Goal: Use online tool/utility: Use online tool/utility

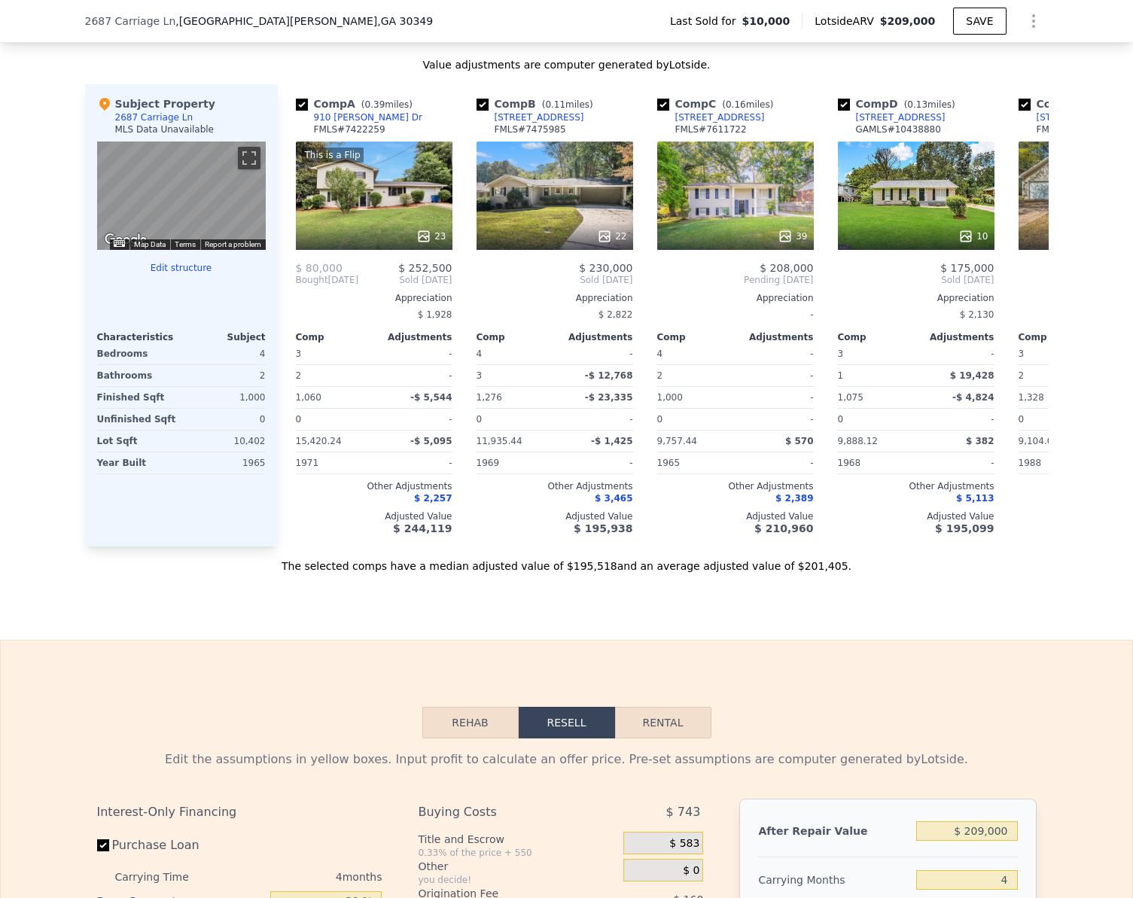
scroll to position [1876, 0]
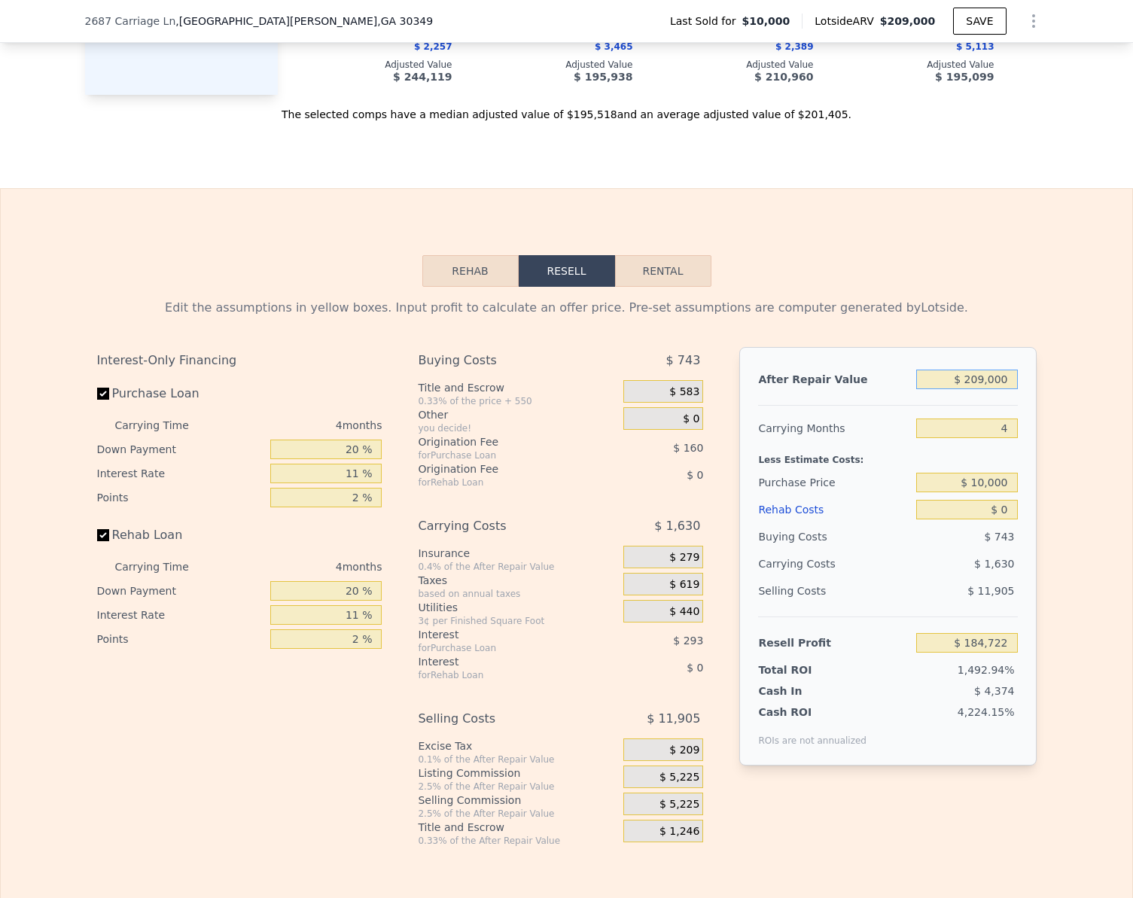
click at [982, 389] on input "$ 209,000" at bounding box center [966, 379] width 101 height 20
type input "$ 1"
type input "-$ 12,643"
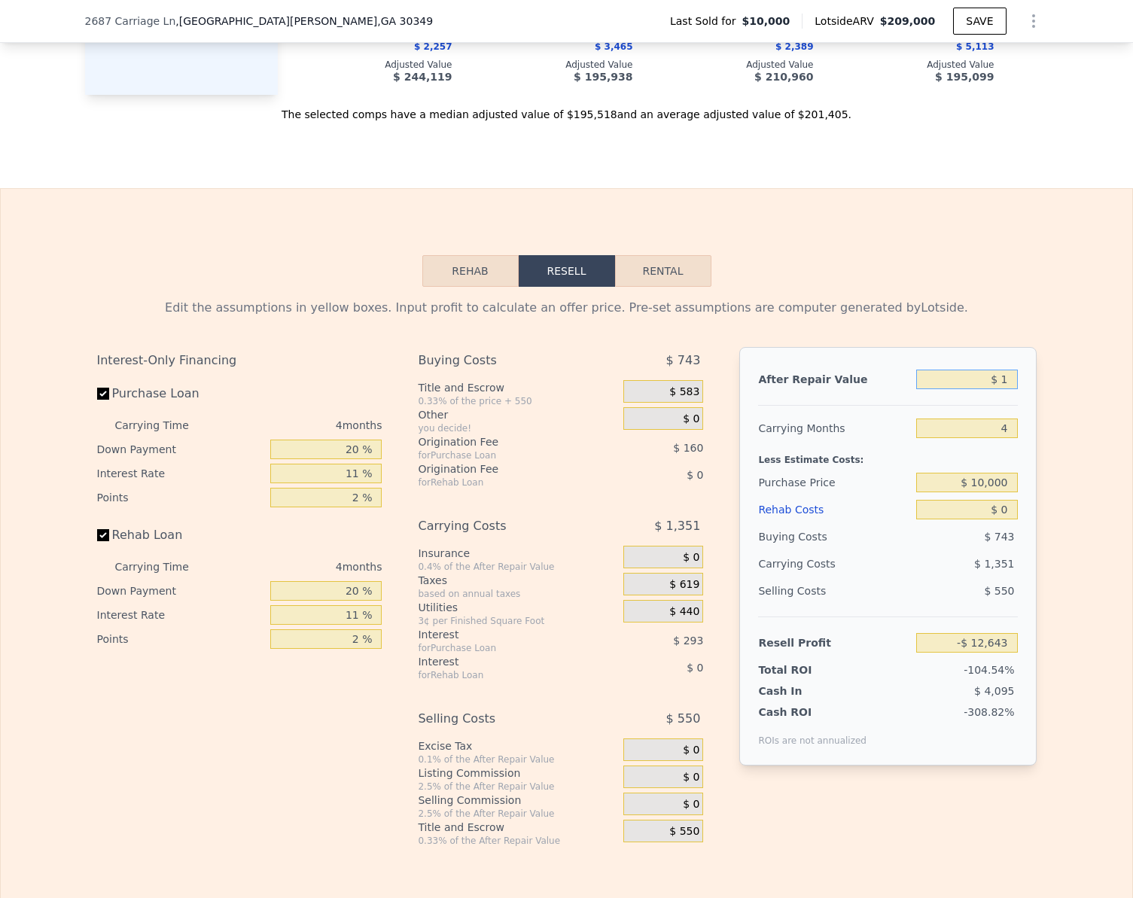
type input "$ 18"
type input "-$ 12,626"
type input "$ 188"
type input "-$ 12,467"
type input "$ 1,880"
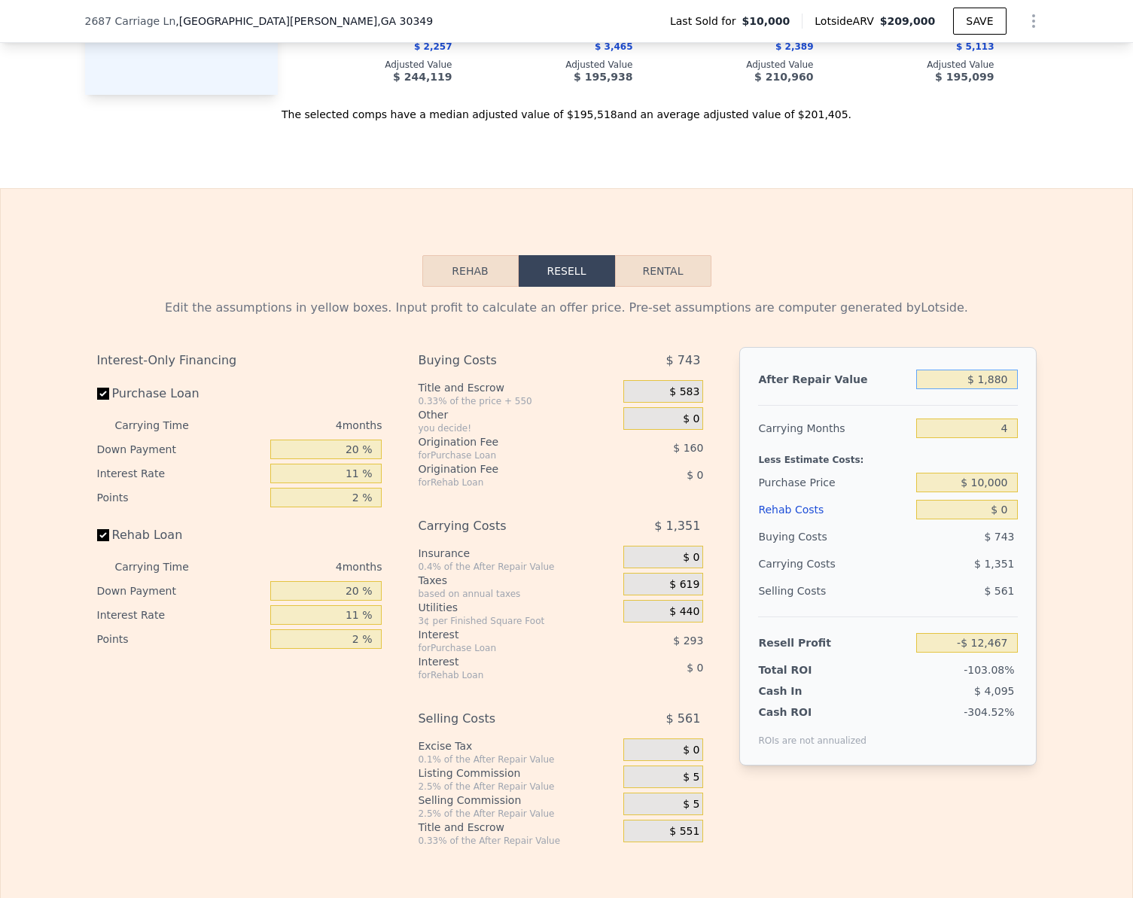
type input "-$ 10,869"
type input "$ 18,800"
type input "$ 5,109"
type input "$ 188,000"
type input "$ 164,891"
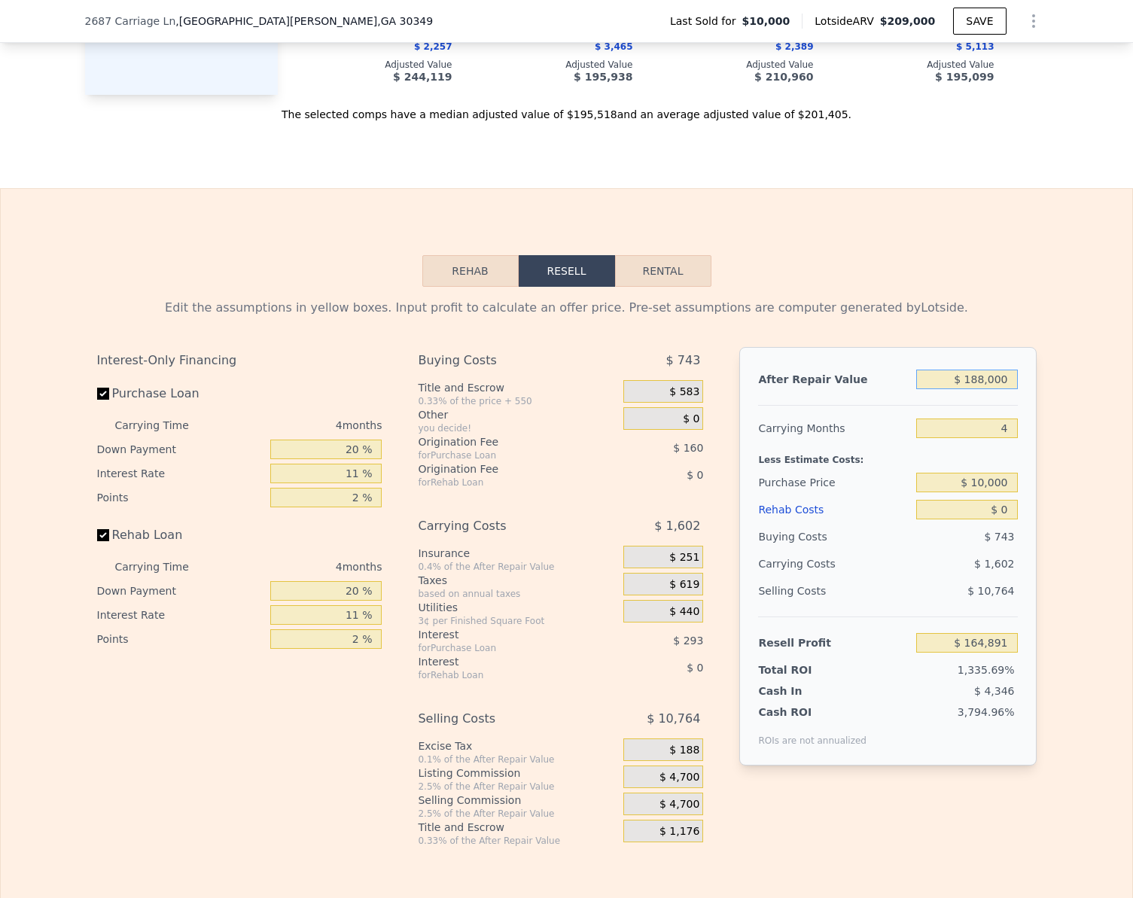
type input "$ 188,000"
click at [1042, 400] on div "Edit the assumptions in yellow boxes. Input profit to calculate an offer price.…" at bounding box center [566, 567] width 1131 height 560
click at [97, 541] on input "Rehab Loan" at bounding box center [103, 535] width 12 height 12
checkbox input "false"
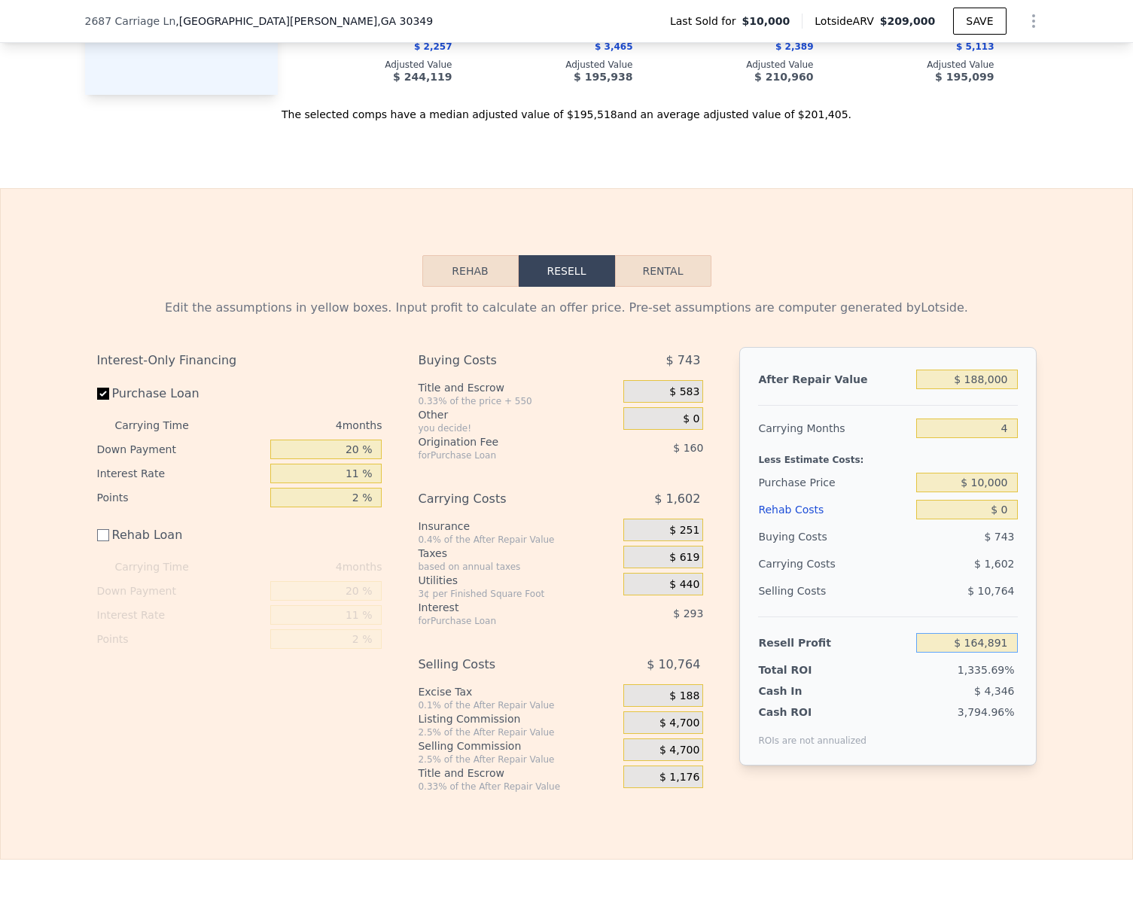
click at [1002, 652] on input "$ 164,891" at bounding box center [966, 643] width 101 height 20
type input "$ 20,000"
click at [1067, 637] on div "Edit the assumptions in yellow boxes. Input profit to calculate an offer price.…" at bounding box center [566, 540] width 1131 height 506
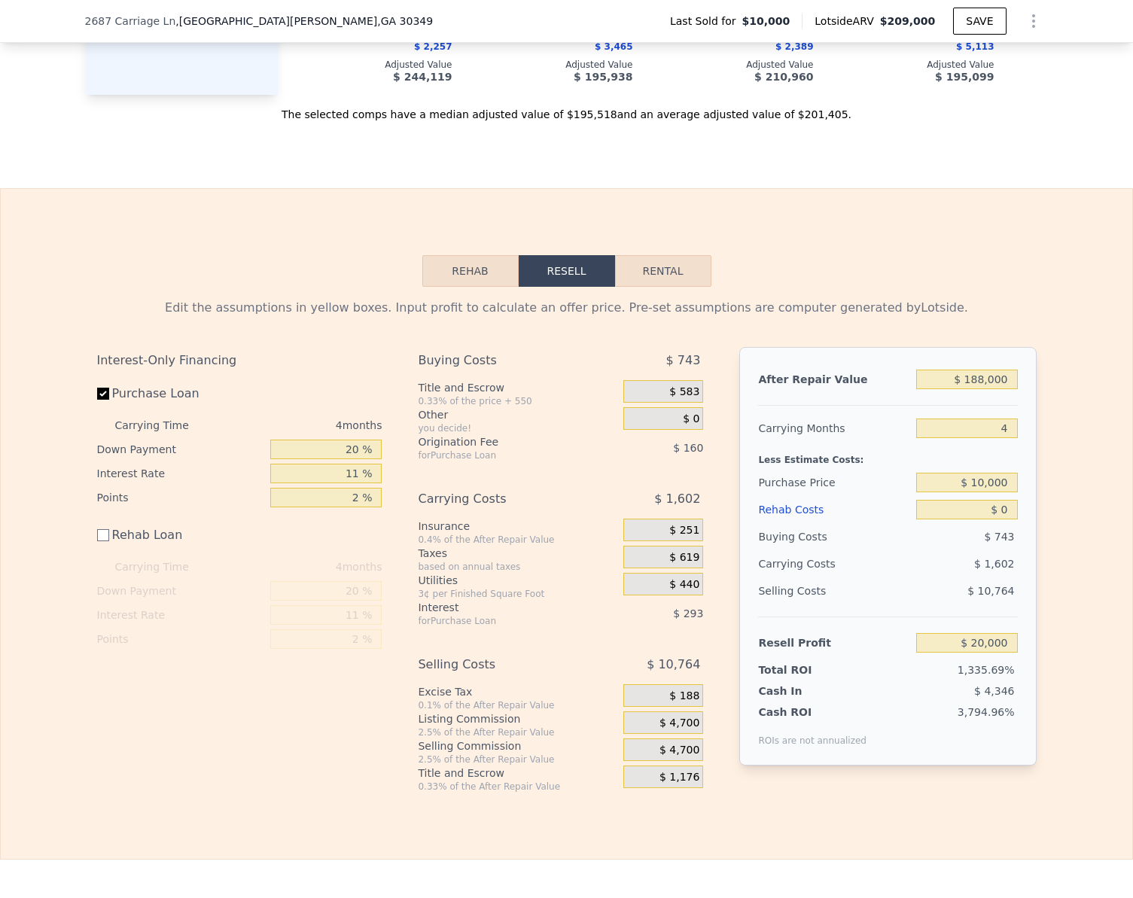
type input "$ 148,164"
click at [473, 287] on button "Rehab" at bounding box center [470, 271] width 96 height 32
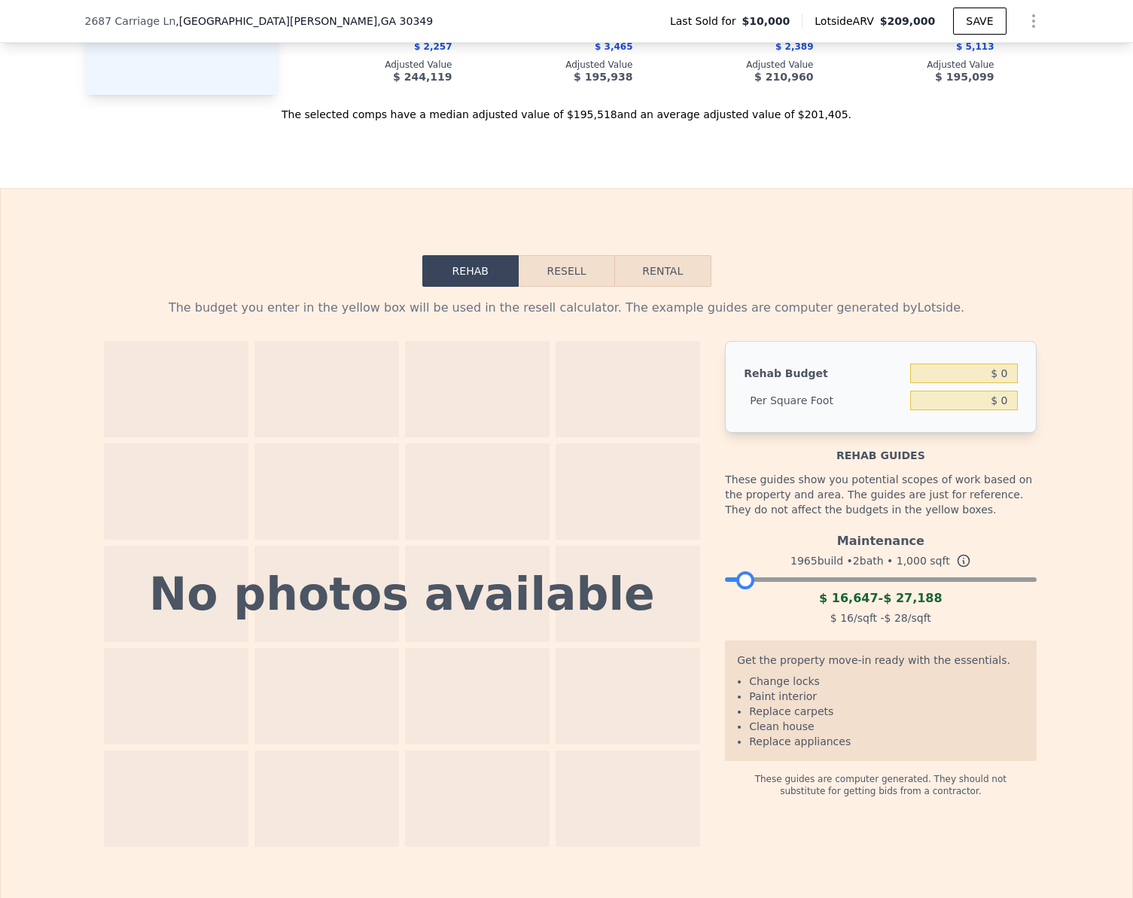
click at [740, 580] on div at bounding box center [880, 575] width 311 height 9
drag, startPoint x: 737, startPoint y: 601, endPoint x: 695, endPoint y: 609, distance: 42.8
click at [695, 609] on div "No photos available Rehab Budget $ 0 Per Square Foot $ 0 Rehab guides These gui…" at bounding box center [566, 594] width 939 height 506
click at [551, 287] on button "Resell" at bounding box center [566, 271] width 96 height 32
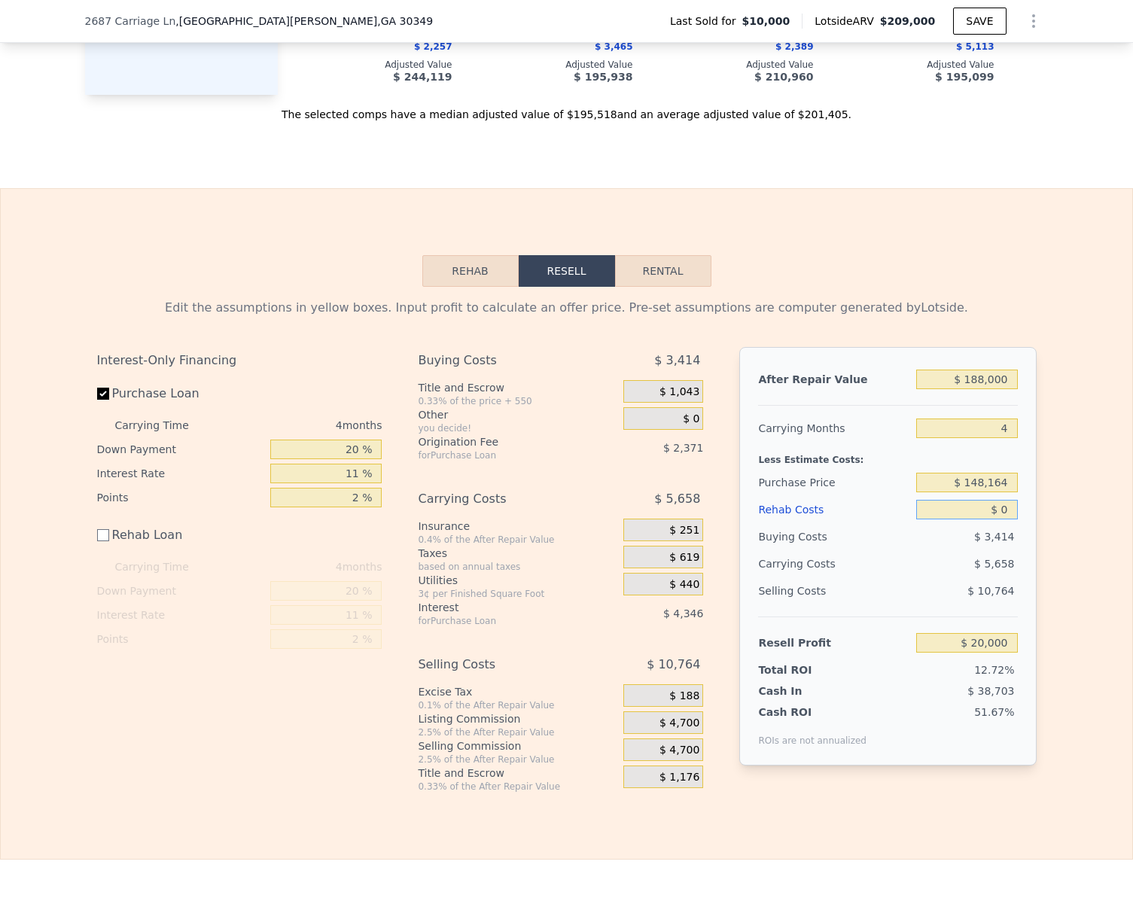
click at [1009, 519] on input "$ 0" at bounding box center [966, 510] width 101 height 20
type input "$ 1"
type input "$ 19,999"
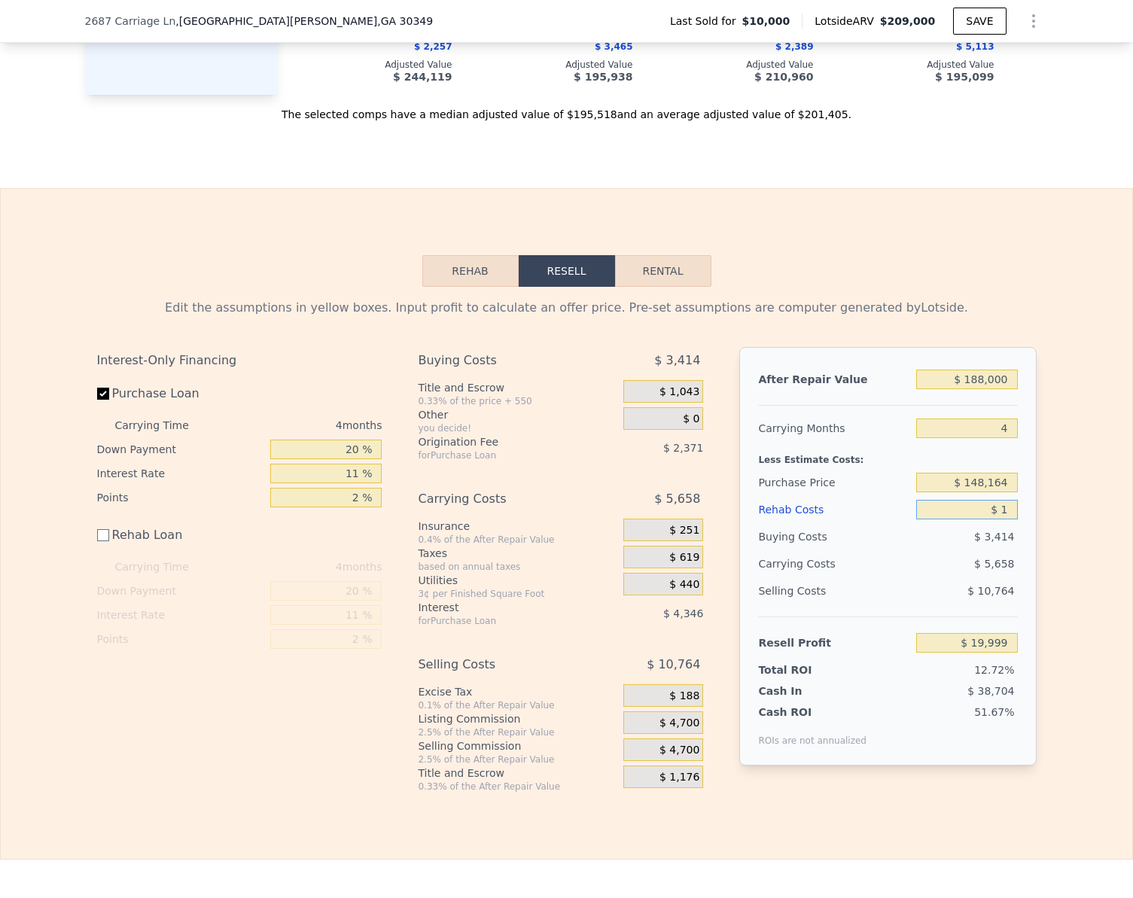
type input "$ 15"
type input "$ 19,985"
type input "$ 150"
type input "$ 19,850"
type input "$ 1,500"
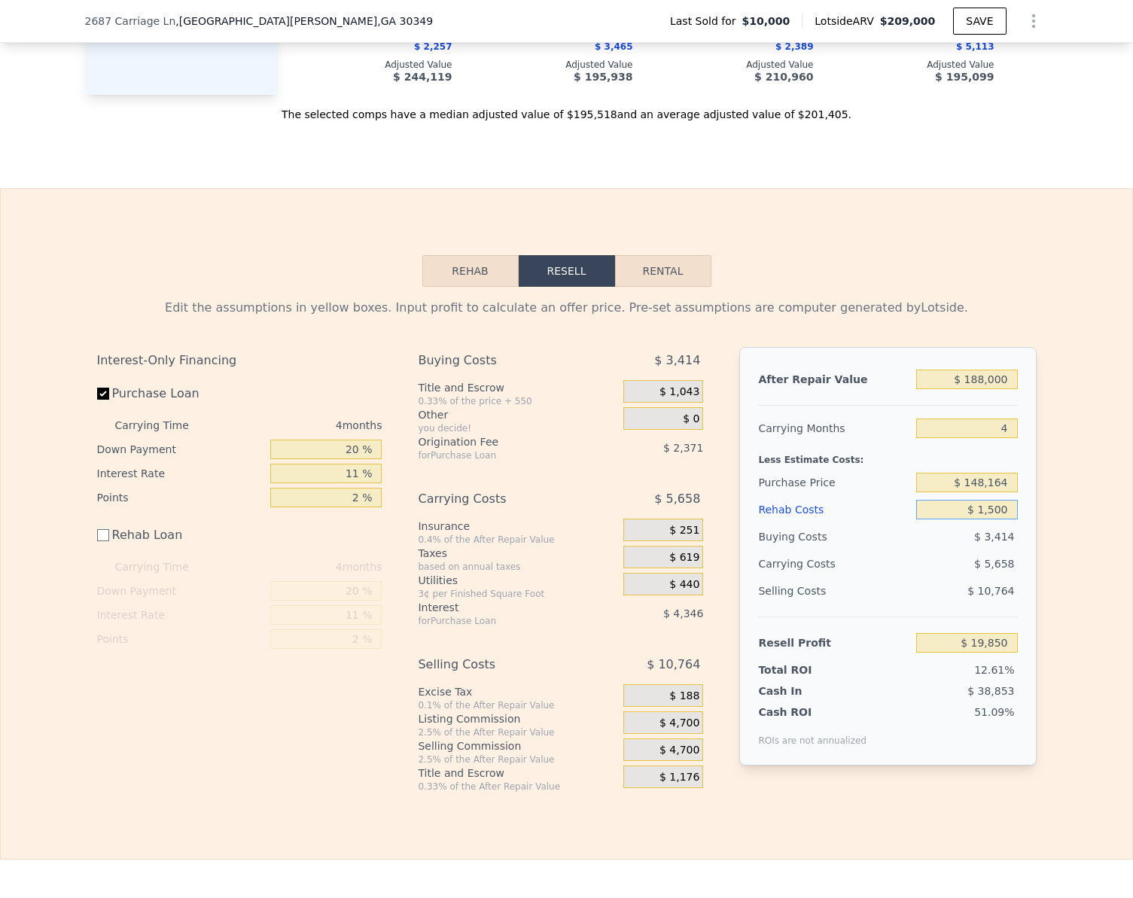
type input "$ 18,500"
type input "$ 15,000"
type input "$ 5,000"
type input "$ 15,000"
click at [999, 652] on input "$ 5,000" at bounding box center [966, 643] width 101 height 20
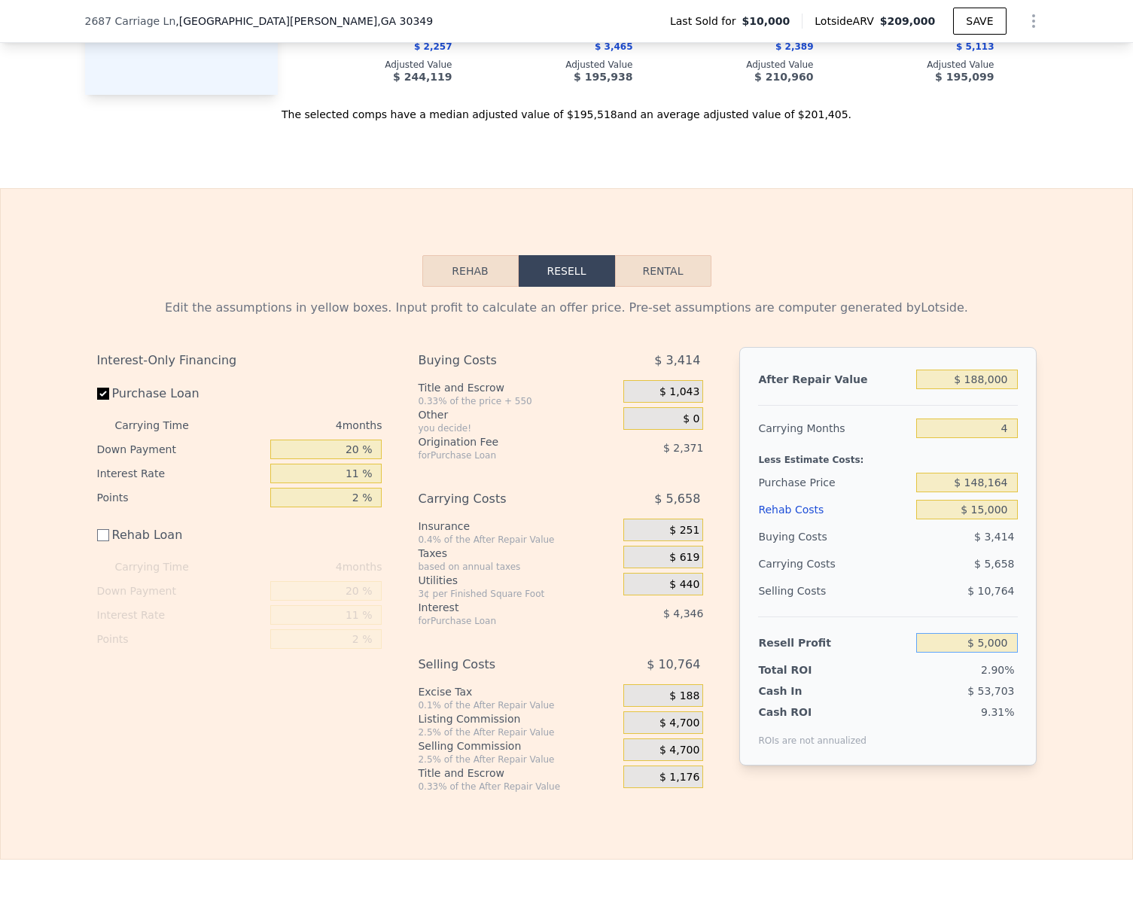
click at [999, 652] on input "$ 5,000" at bounding box center [966, 643] width 101 height 20
type input "$ 20,000"
click at [1063, 641] on div "Edit the assumptions in yellow boxes. Input profit to calculate an offer price.…" at bounding box center [566, 540] width 1131 height 506
type input "$ 133,860"
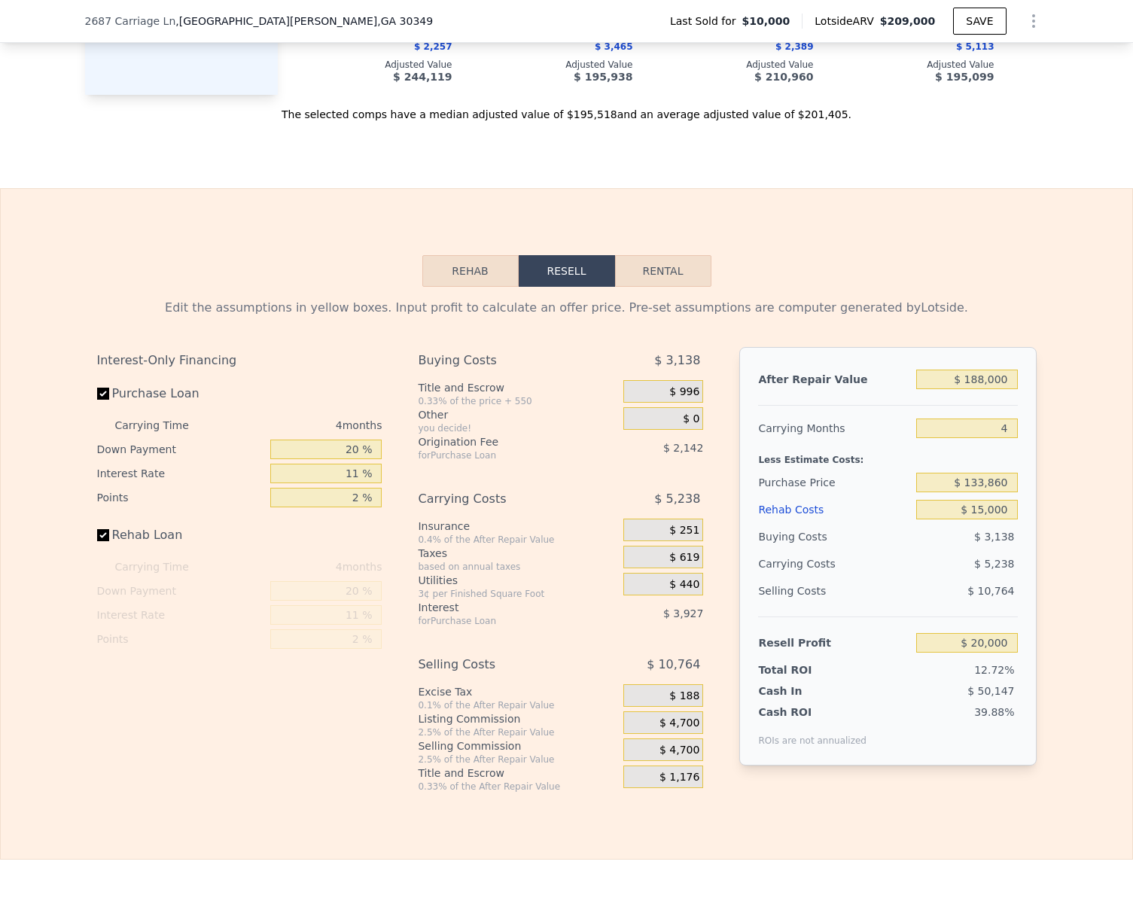
checkbox input "true"
type input "$ 209,000"
type input "$ 0"
type input "$ 184,722"
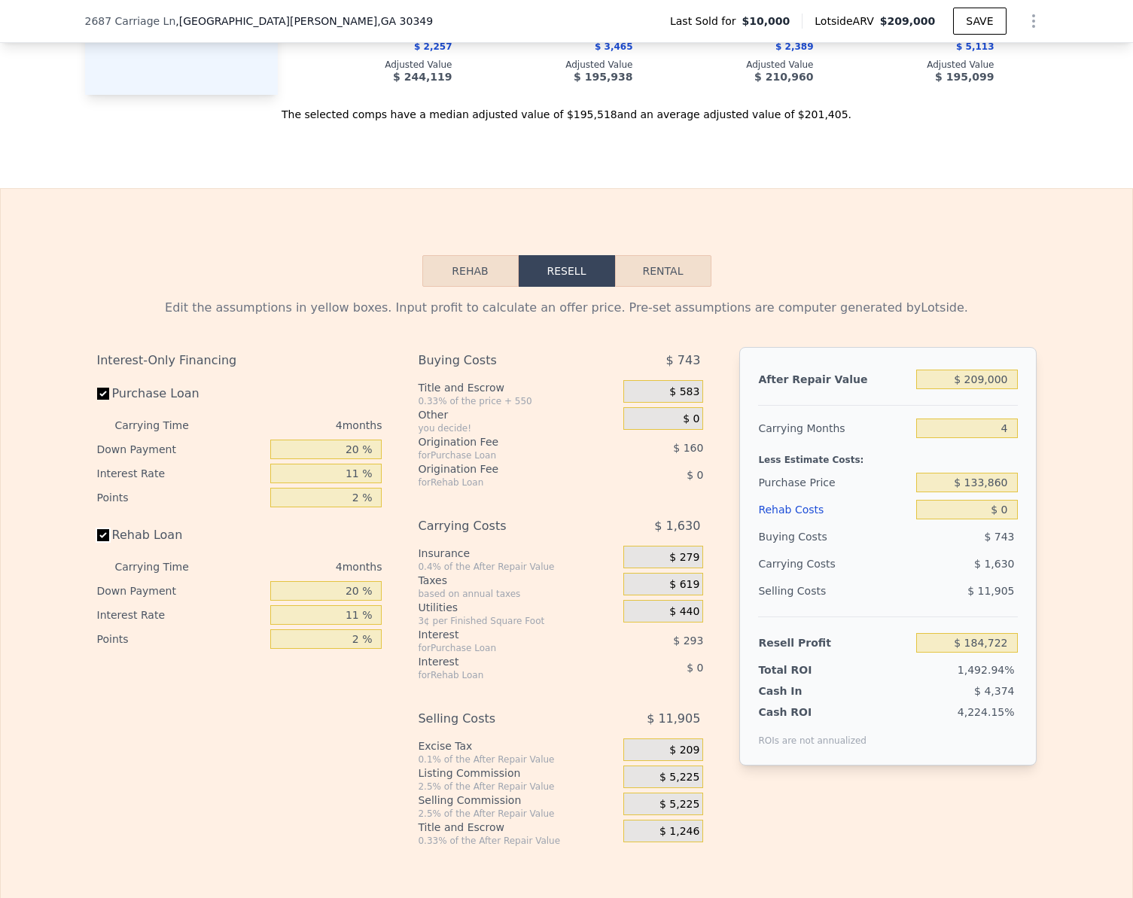
click at [102, 541] on input "Rehab Loan" at bounding box center [103, 535] width 12 height 12
checkbox input "false"
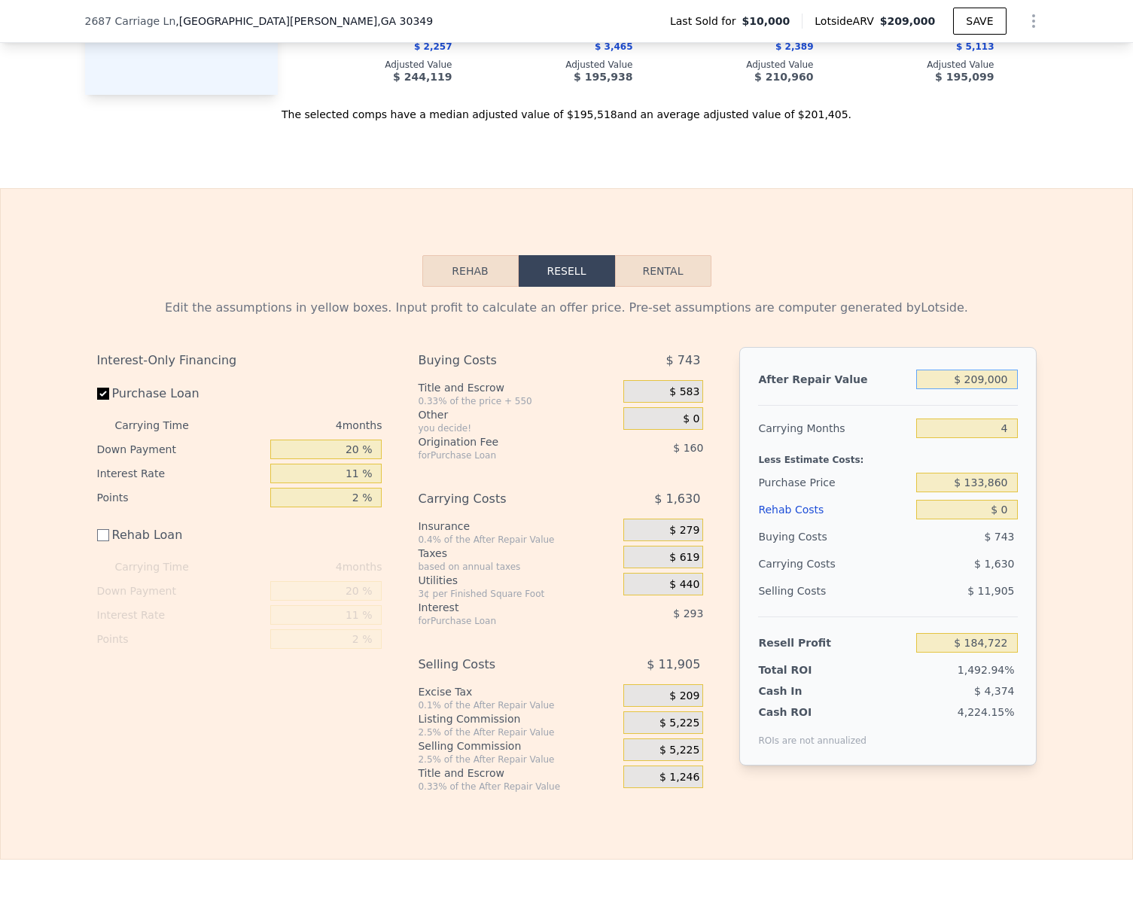
click at [999, 389] on input "$ 209,000" at bounding box center [966, 379] width 101 height 20
type input "$ 1"
type input "-$ 12,643"
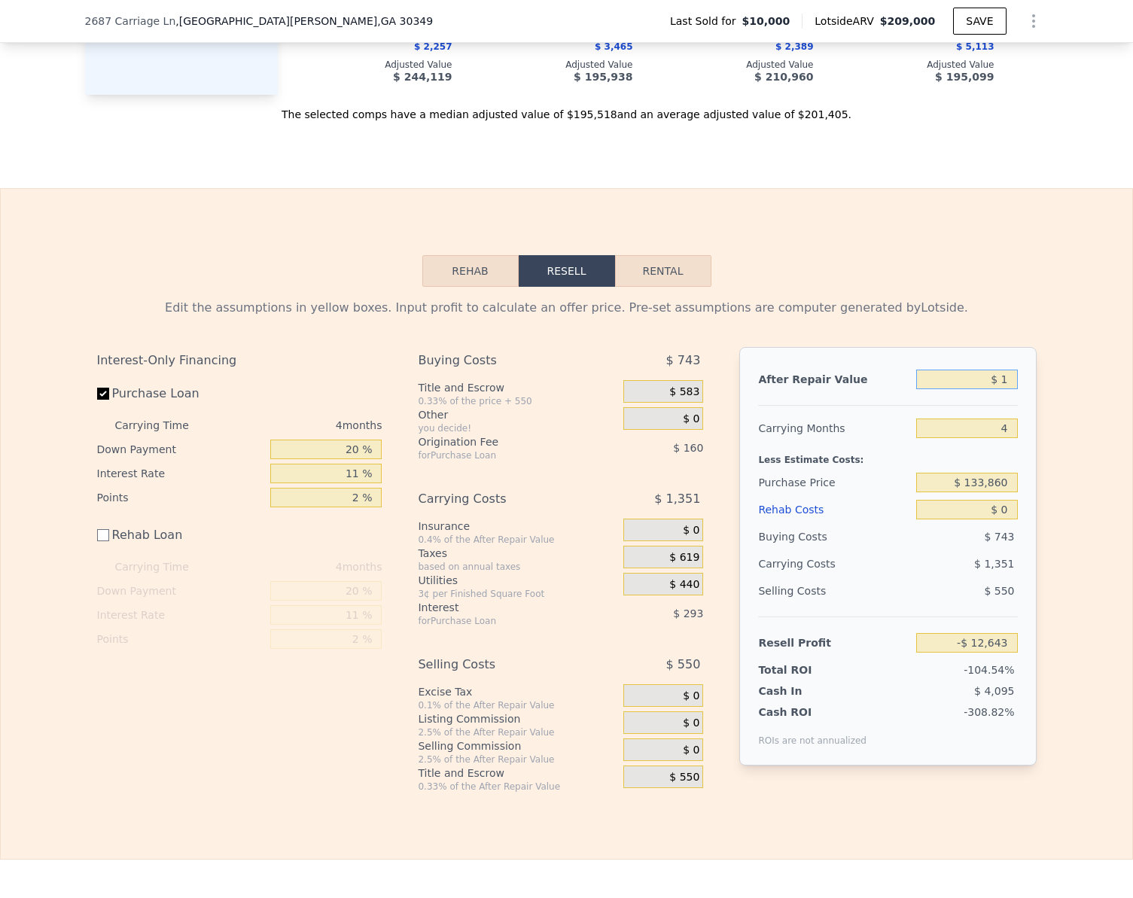
type input "$ 18"
type input "-$ 12,626"
type input "$ 188"
type input "-$ 12,467"
type input "$ 1,880"
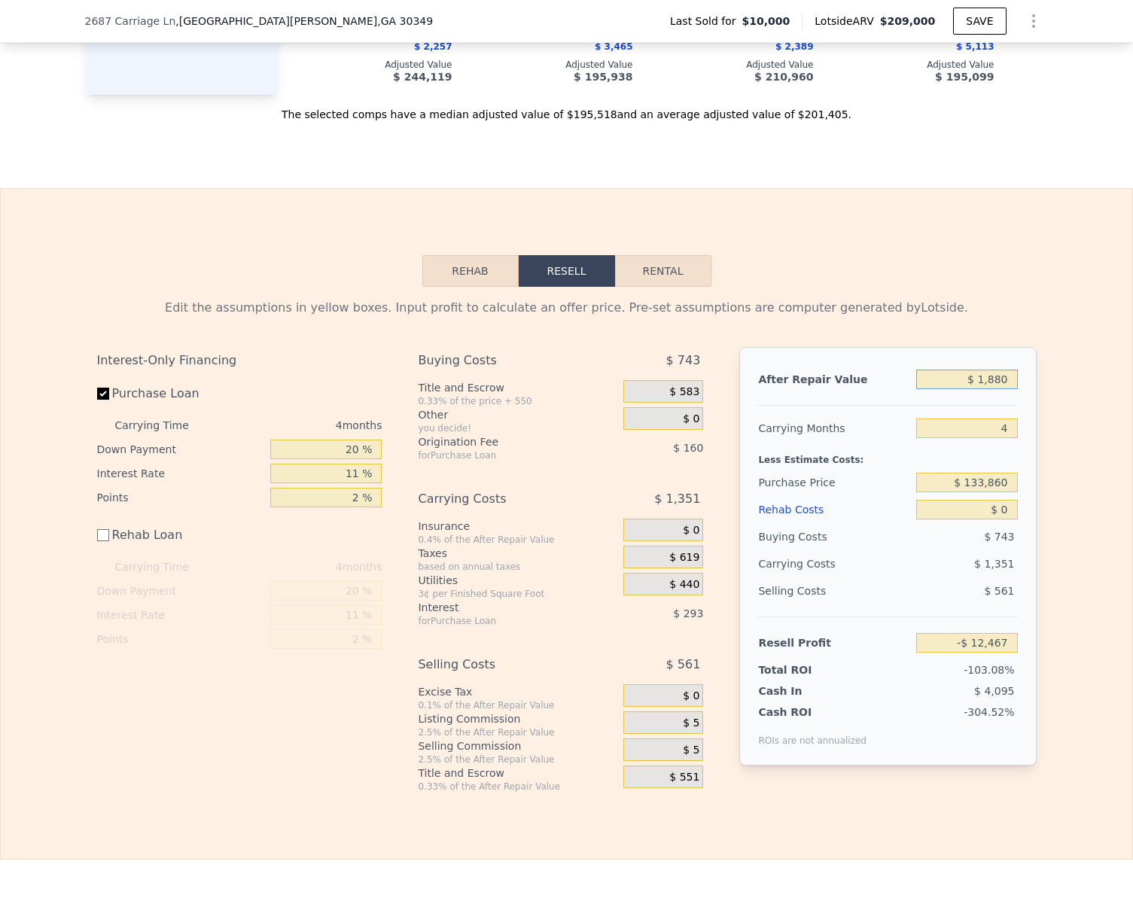
type input "-$ 10,869"
type input "$ 18,800"
type input "$ 5,109"
type input "$ 188,000"
type input "$ 164,891"
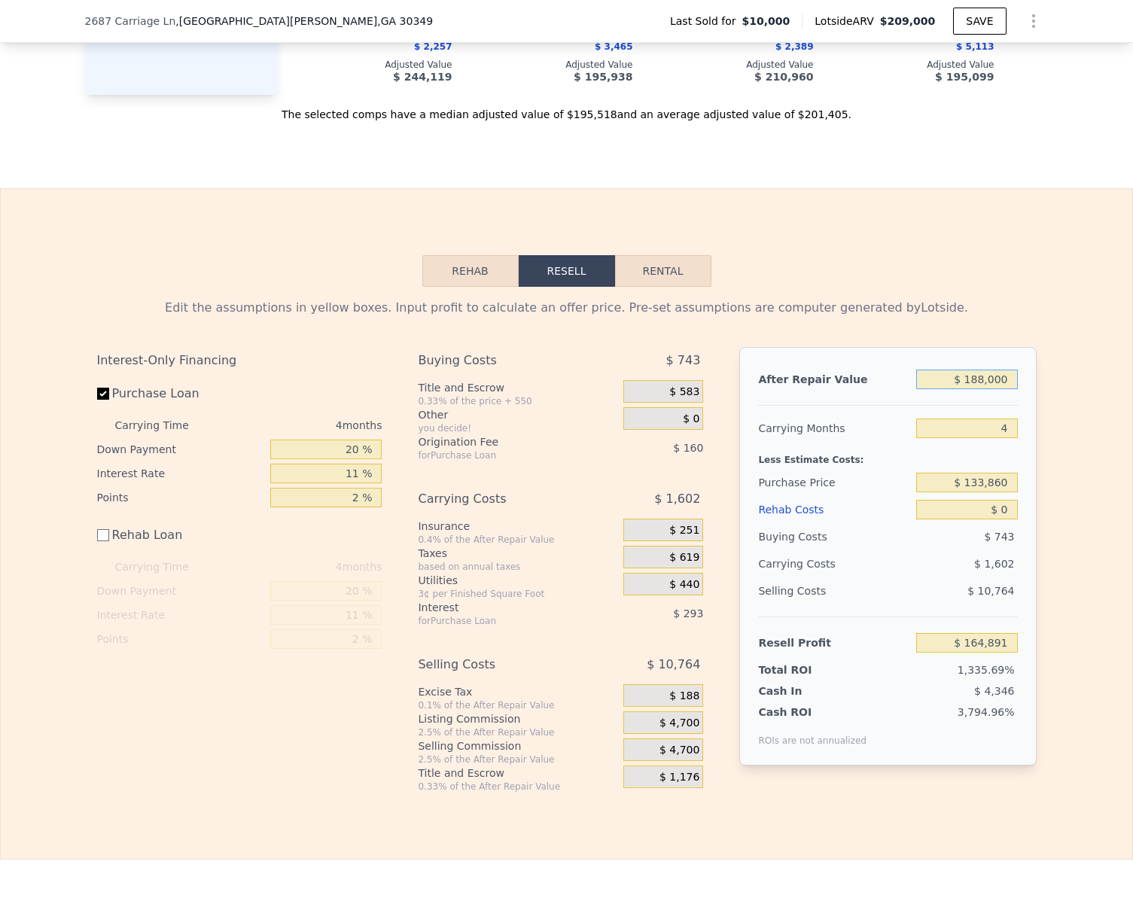
type input "$ 188,000"
click at [1087, 549] on div "Edit the assumptions in yellow boxes. Input profit to calculate an offer price.…" at bounding box center [566, 540] width 1131 height 506
click at [1009, 519] on input "$ 0" at bounding box center [966, 510] width 101 height 20
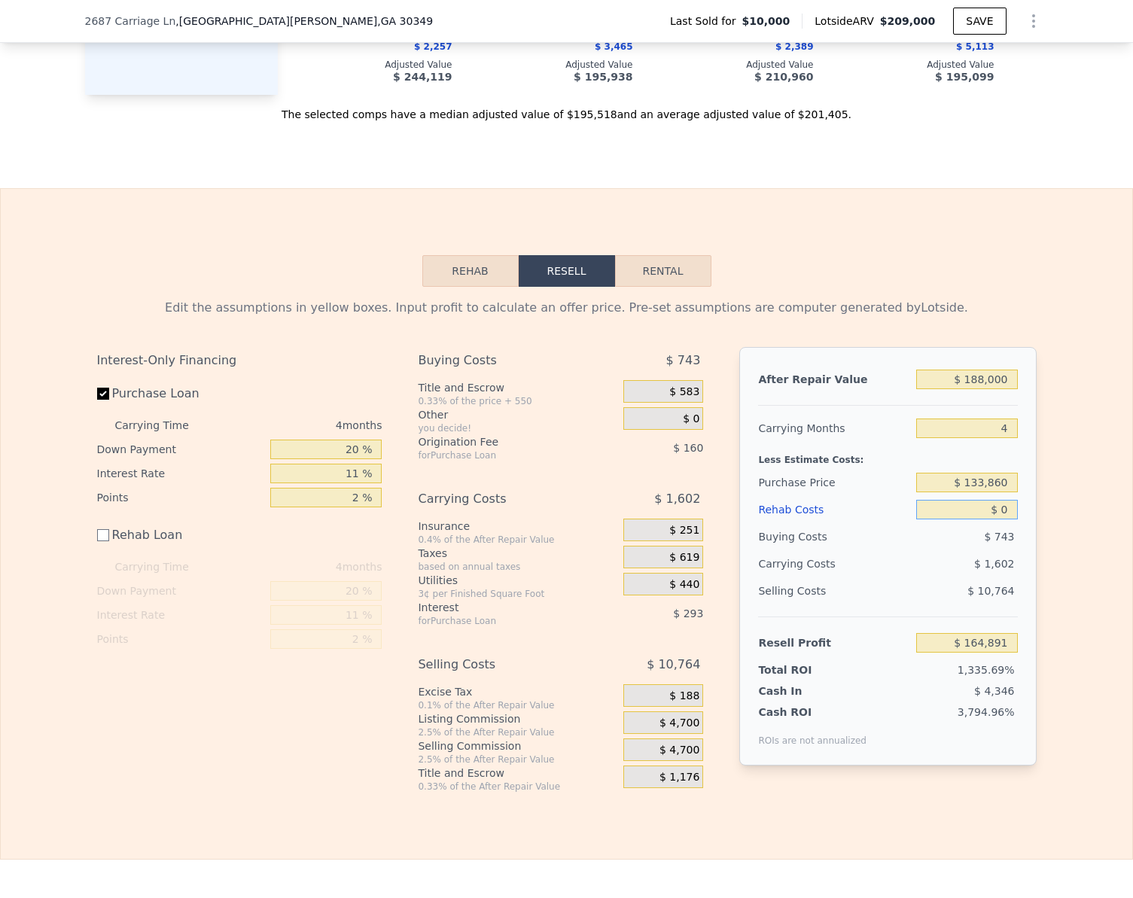
type input "$ 1"
type input "$ 164,890"
type input "$ 15"
type input "$ 164,876"
type input "$ 150"
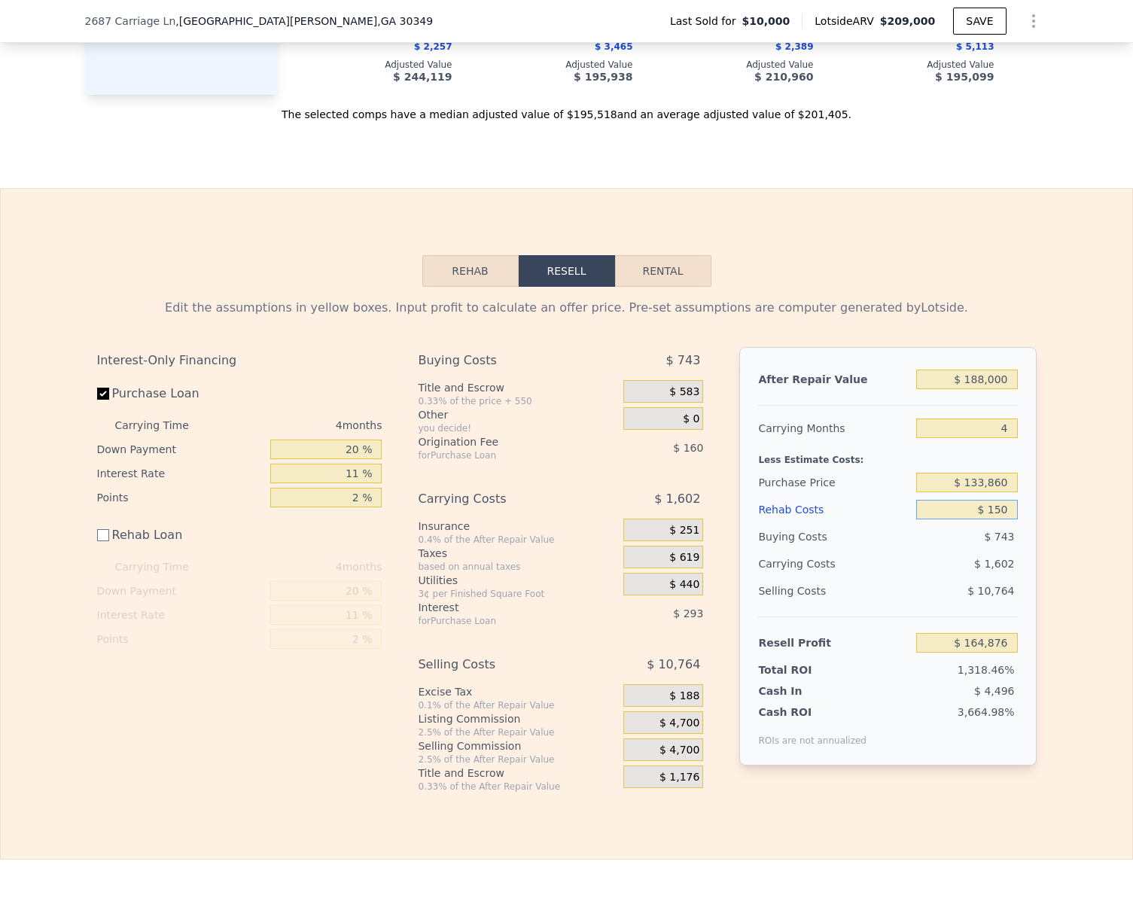
type input "$ 164,741"
type input "$ 1,500"
type input "$ 163,391"
type input "$ 15,000"
type input "$ 149,891"
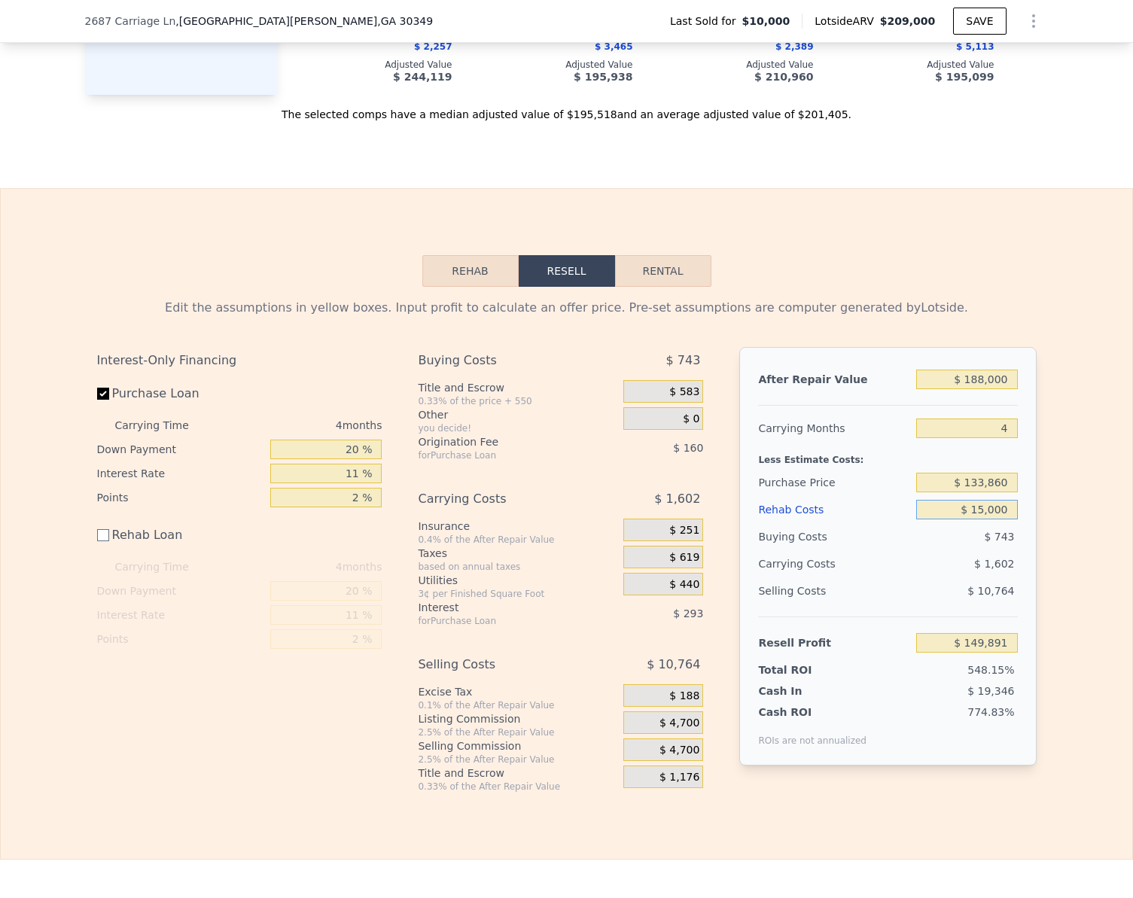
type input "$ 15,000"
click at [1004, 652] on input "$ 149,891" at bounding box center [966, 643] width 101 height 20
type input "$ 20,000"
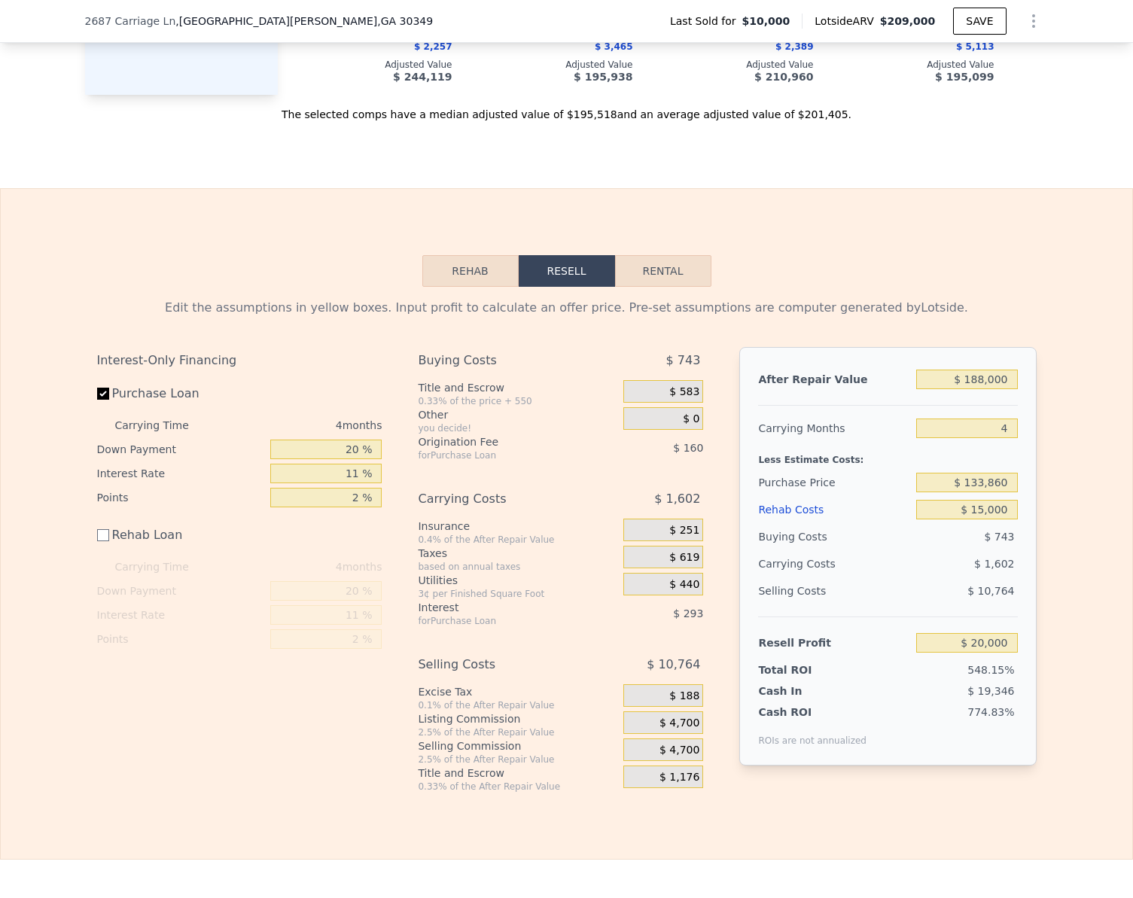
click at [1069, 640] on div "Edit the assumptions in yellow boxes. Input profit to calculate an offer price.…" at bounding box center [566, 540] width 1131 height 506
click at [979, 389] on input "$ 188,000" at bounding box center [966, 379] width 101 height 20
type input "$ 6"
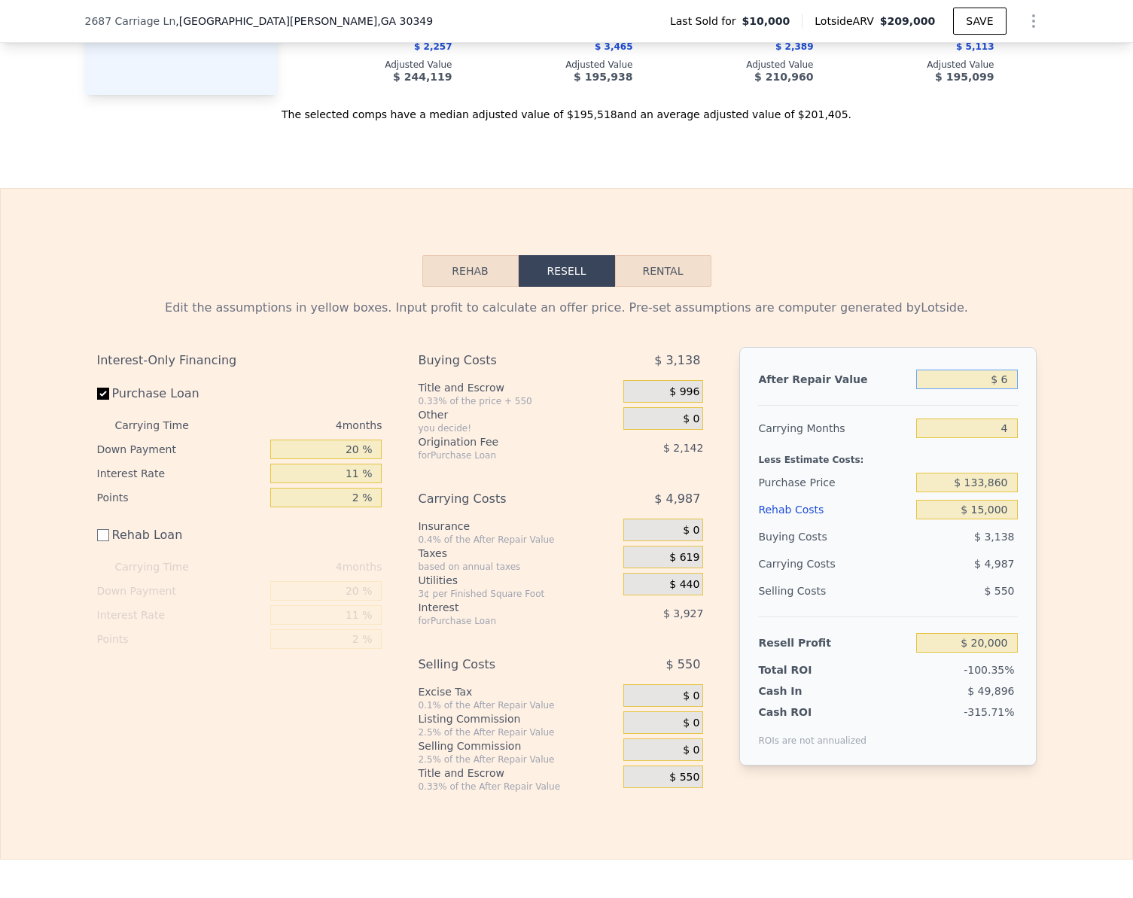
type input "-$ 157,529"
type input "$ 64"
type input "-$ 157,475"
type input "$ 649"
type input "-$ 156,922"
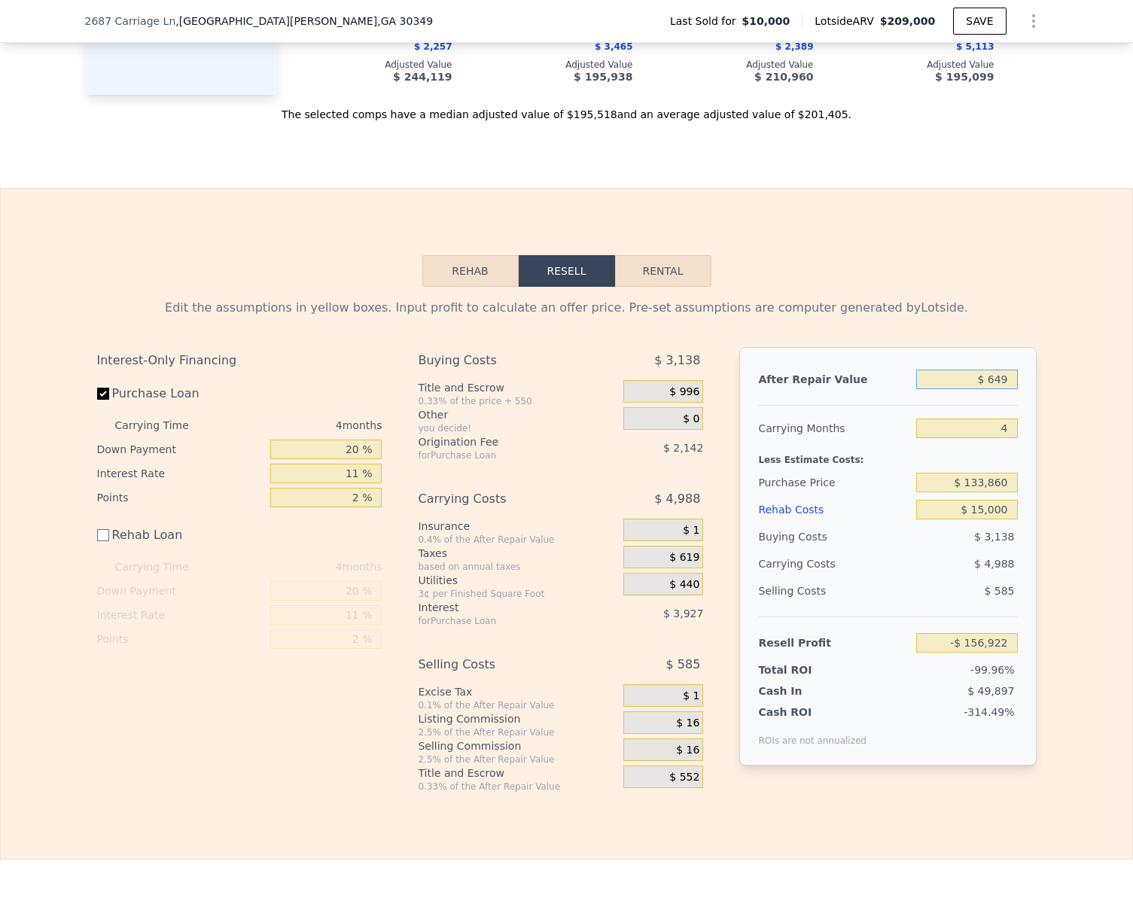
type input "$ 6,490"
type input "-$ 151,406"
type input "$ 64,900"
type input "-$ 96,249"
type input "$ 649,000"
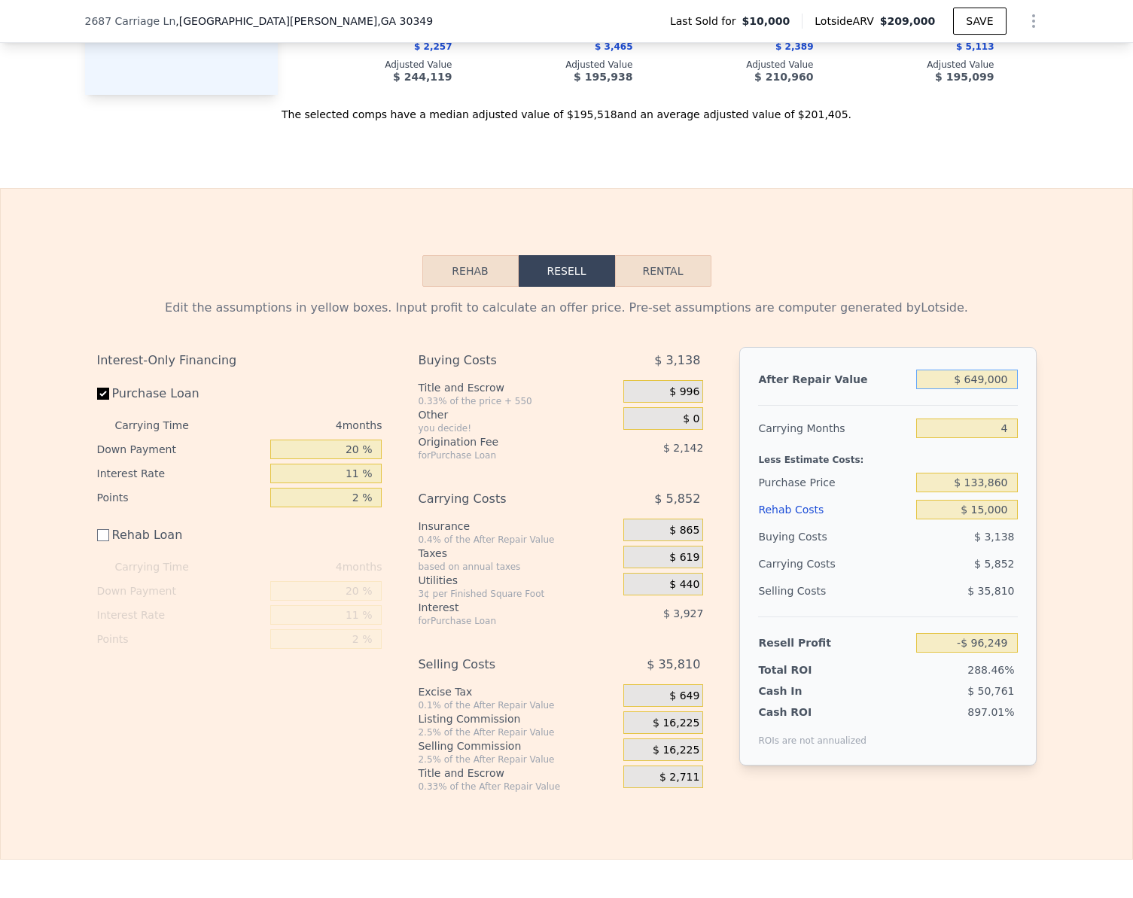
type input "$ 455,340"
type input "$ 649,000"
click at [1086, 454] on div "Edit the assumptions in yellow boxes. Input profit to calculate an offer price.…" at bounding box center [566, 540] width 1131 height 506
click at [454, 287] on button "Rehab" at bounding box center [470, 271] width 96 height 32
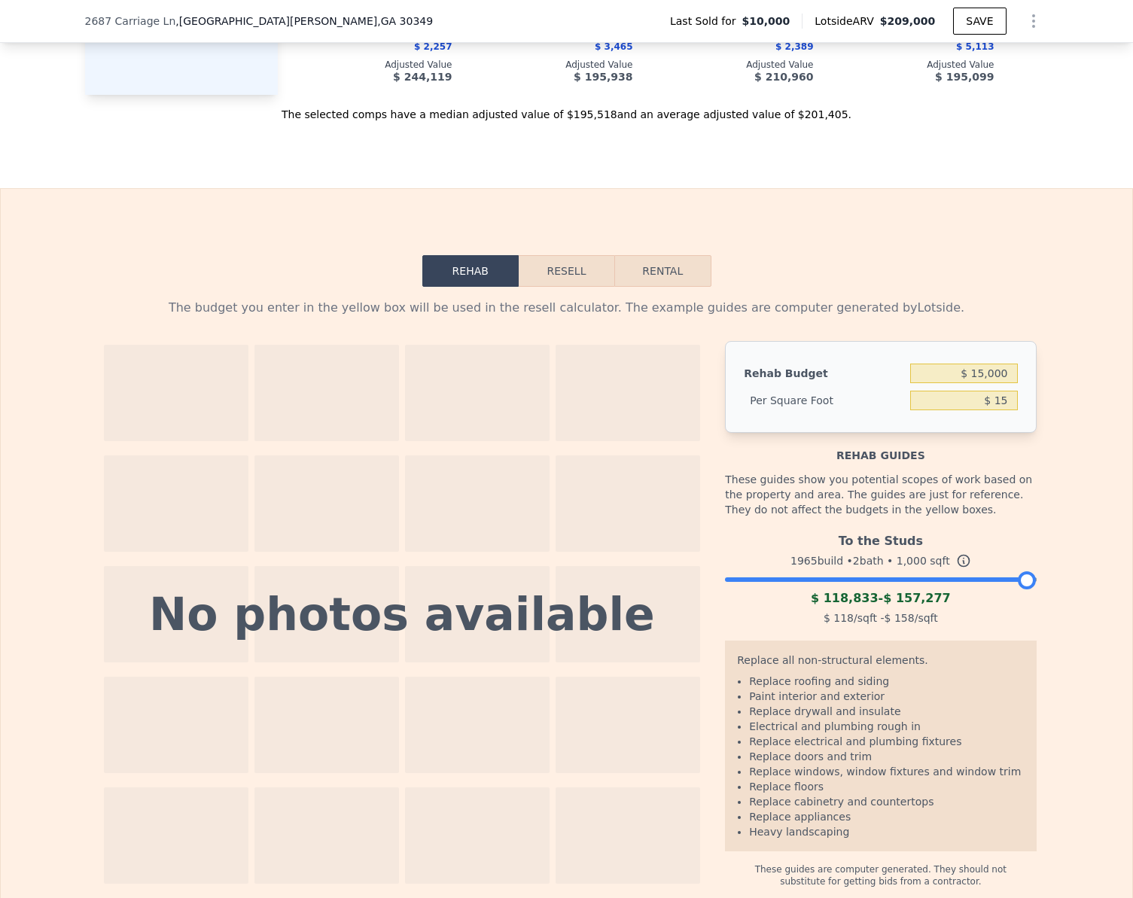
click at [736, 580] on div at bounding box center [880, 575] width 311 height 9
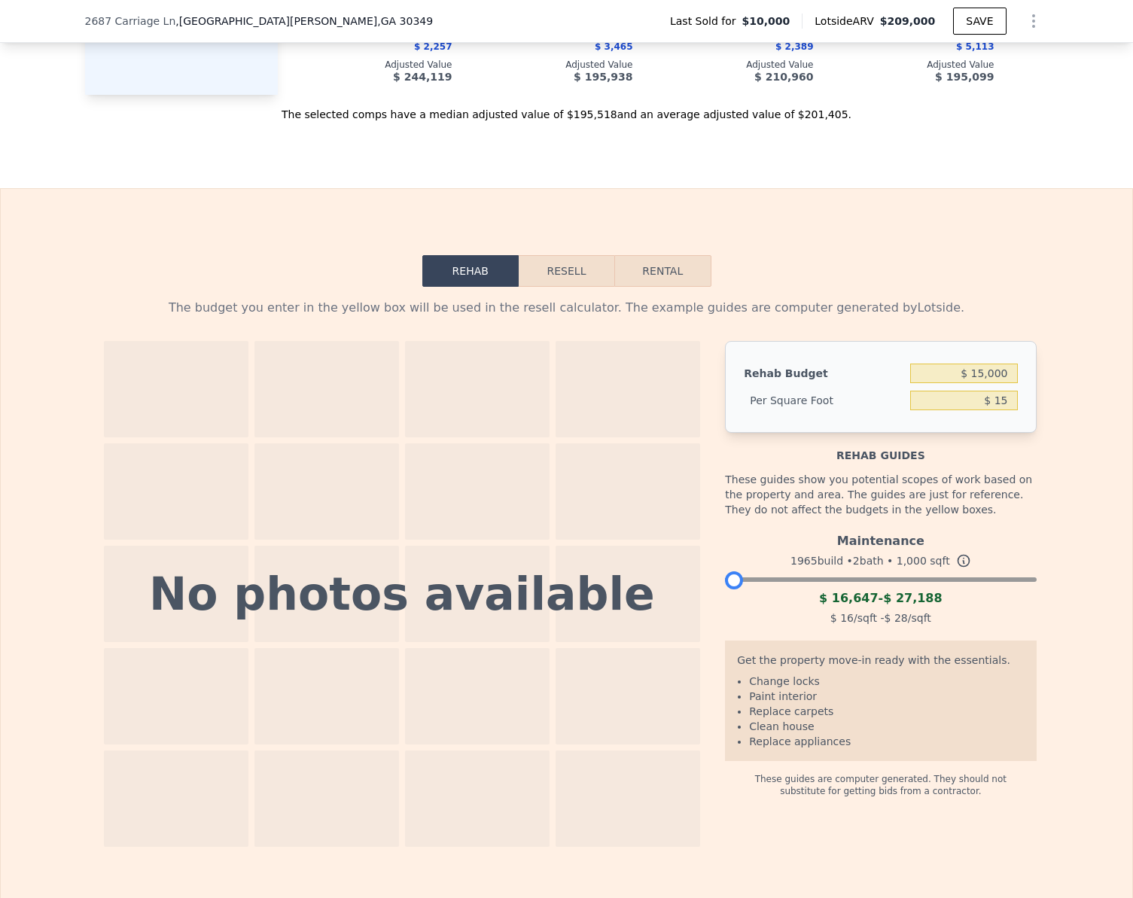
drag, startPoint x: 735, startPoint y: 603, endPoint x: 687, endPoint y: 607, distance: 48.3
click at [687, 607] on div "No photos available Rehab Budget $ 15,000 Per Square Foot $ 15 Rehab guides The…" at bounding box center [566, 594] width 939 height 506
click at [554, 287] on button "Resell" at bounding box center [566, 271] width 96 height 32
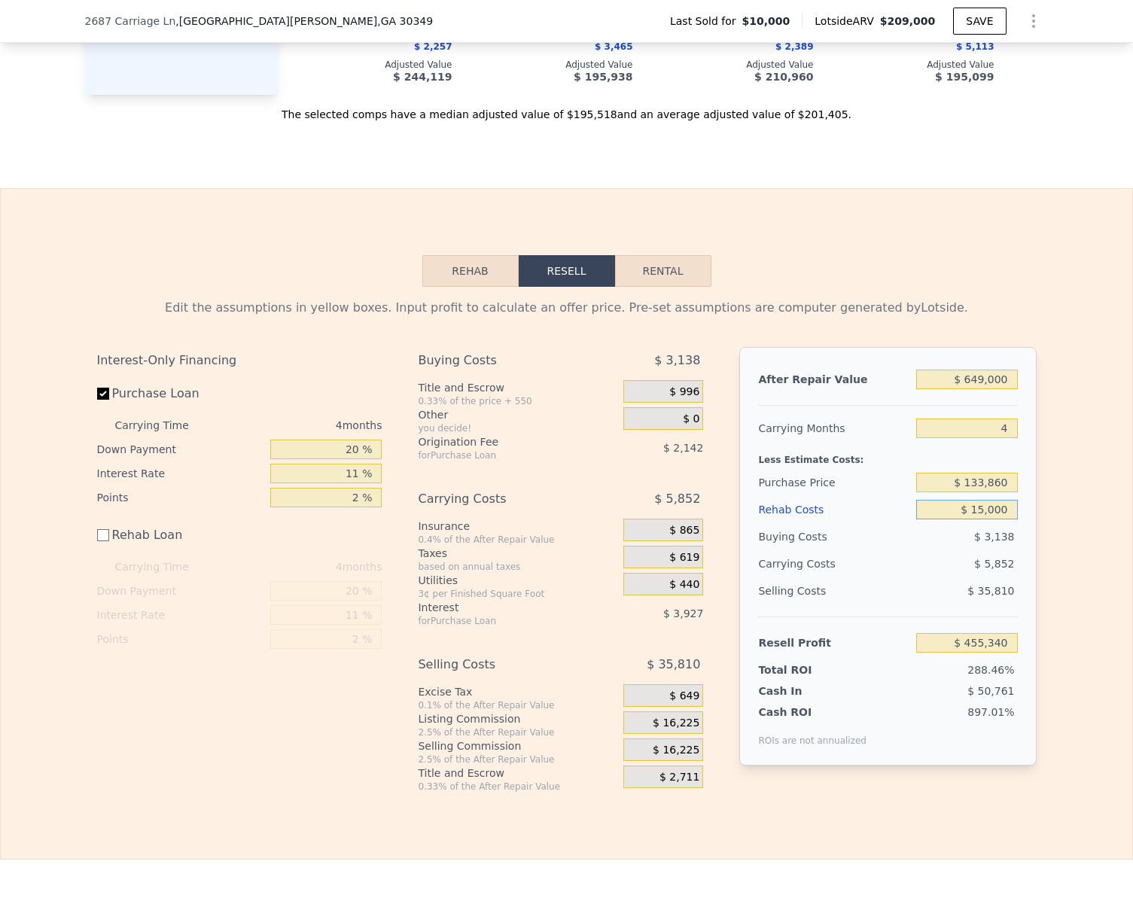
click at [992, 519] on input "$ 15,000" at bounding box center [966, 510] width 101 height 20
click at [1007, 652] on input "$ 455,340" at bounding box center [966, 643] width 101 height 20
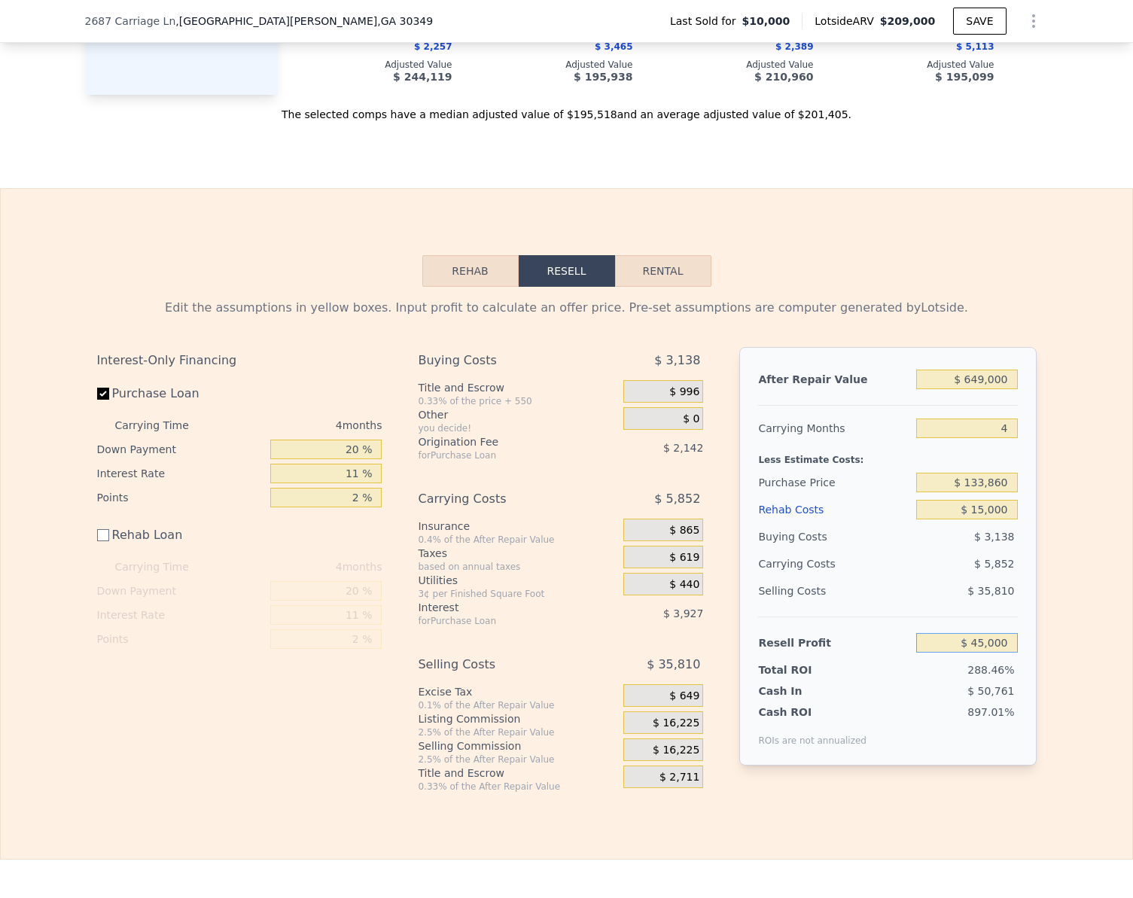
type input "$ 45,000"
click at [1052, 655] on div "Edit the assumptions in yellow boxes. Input profit to calculate an offer price.…" at bounding box center [566, 540] width 1131 height 506
type input "$ 525,160"
